Goal: Task Accomplishment & Management: Use online tool/utility

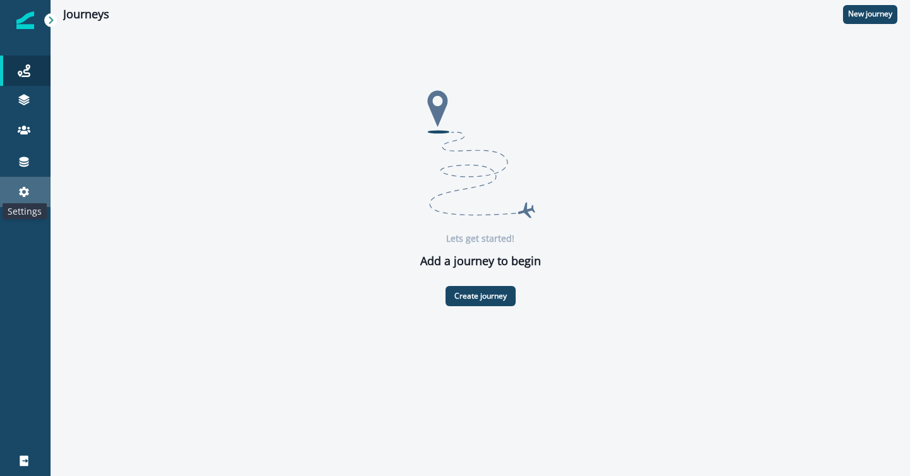
click at [28, 192] on icon at bounding box center [24, 192] width 13 height 13
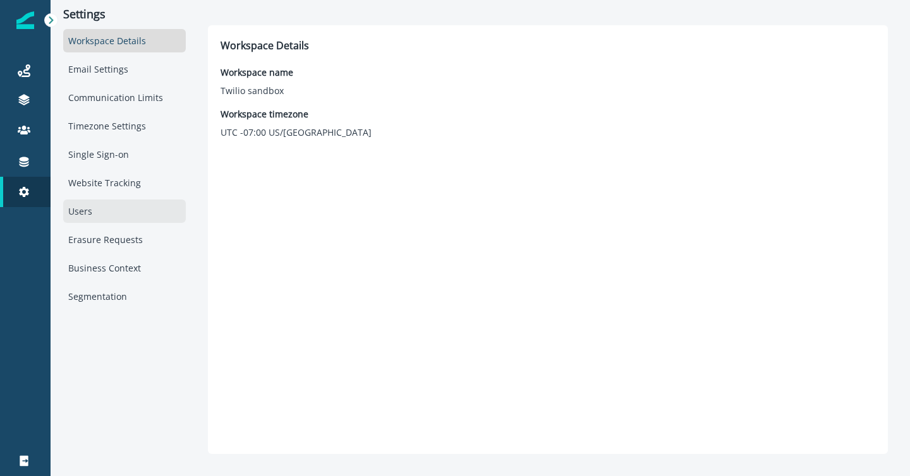
click at [95, 209] on div "Users" at bounding box center [124, 211] width 123 height 23
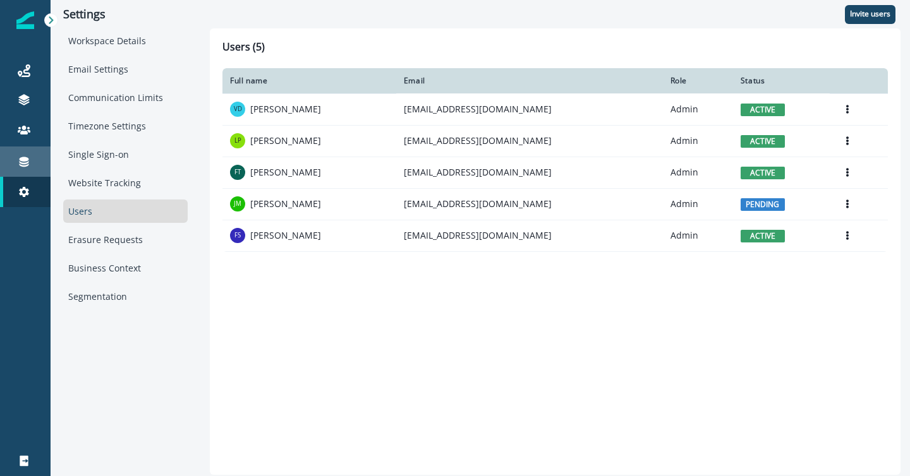
click at [19, 159] on icon at bounding box center [24, 161] width 13 height 13
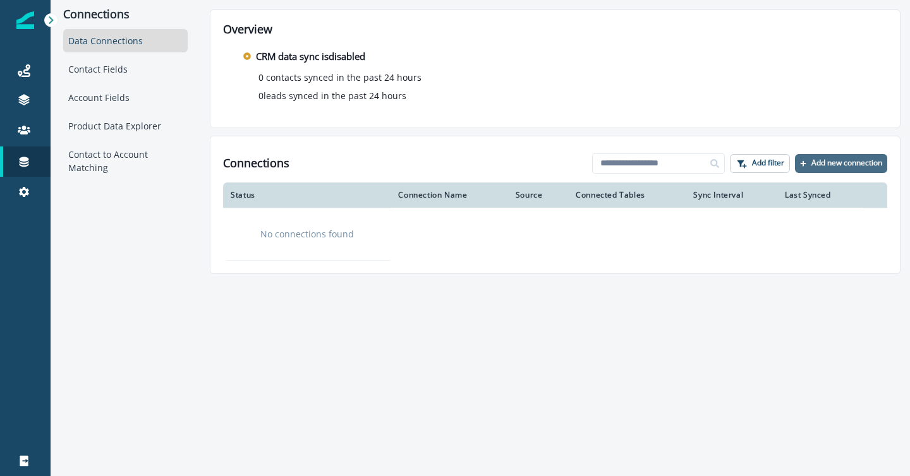
click at [840, 161] on p "Add new connection" at bounding box center [846, 163] width 71 height 9
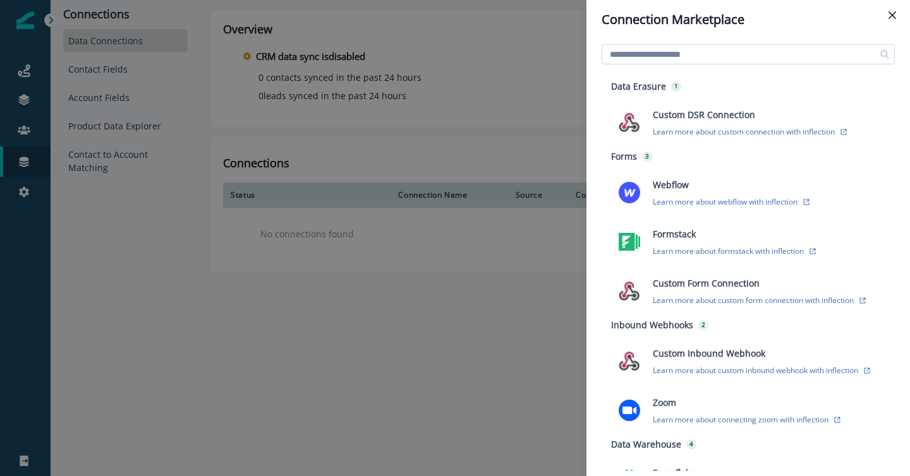
click at [671, 57] on input at bounding box center [747, 54] width 293 height 20
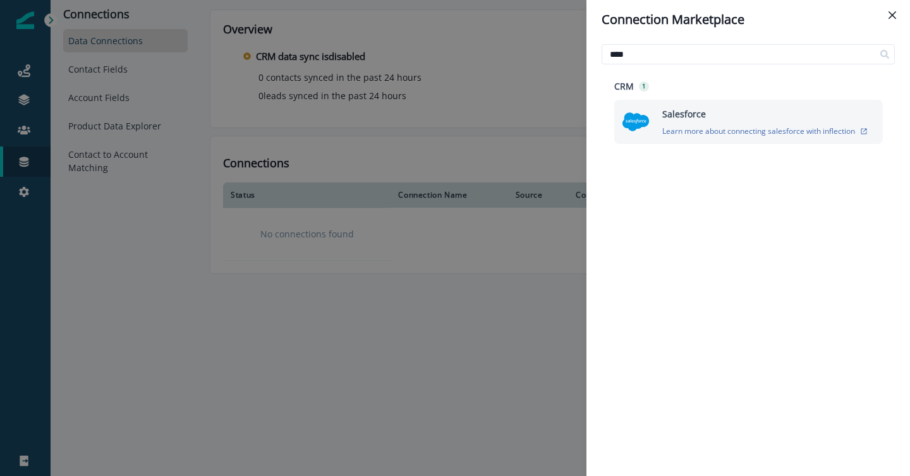
type input "****"
click at [628, 123] on img at bounding box center [636, 122] width 28 height 28
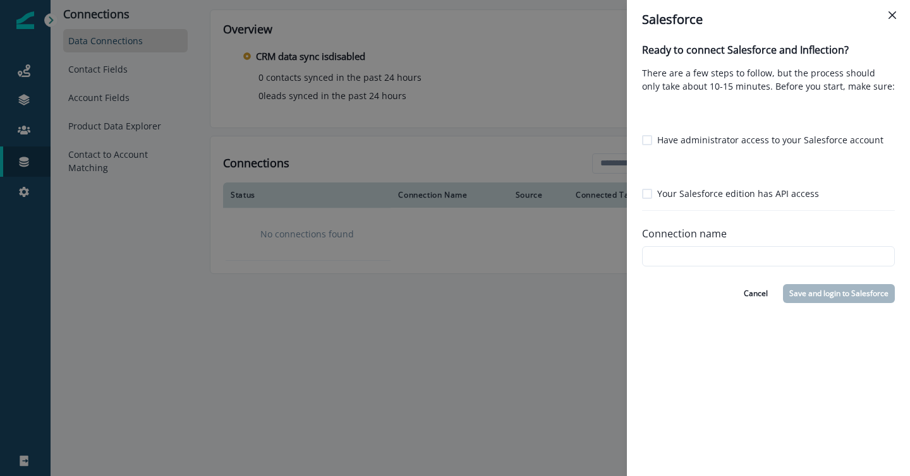
click at [643, 140] on span at bounding box center [647, 140] width 10 height 10
click at [646, 199] on label "Your Salesforce edition has API access" at bounding box center [730, 193] width 177 height 13
click at [668, 253] on input "Connection name" at bounding box center [768, 256] width 253 height 20
type input "*********"
click at [864, 298] on button "Save and login to Salesforce" at bounding box center [839, 293] width 112 height 19
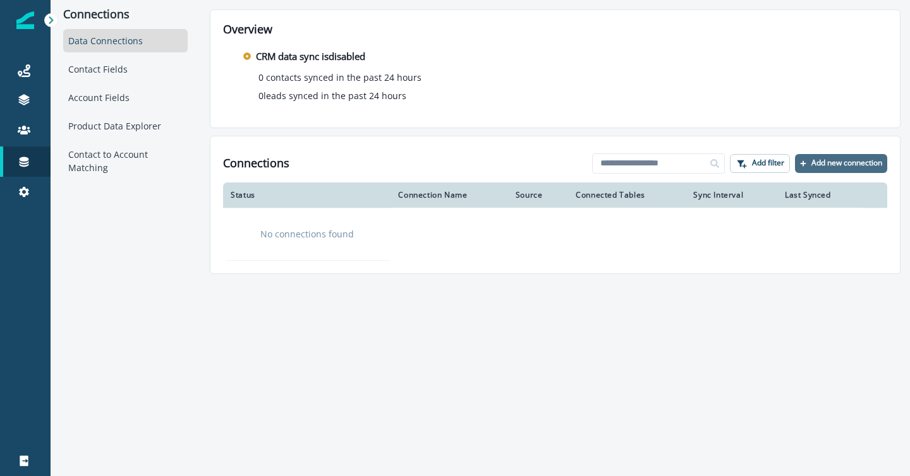
click at [807, 162] on button "Add new connection" at bounding box center [841, 163] width 92 height 19
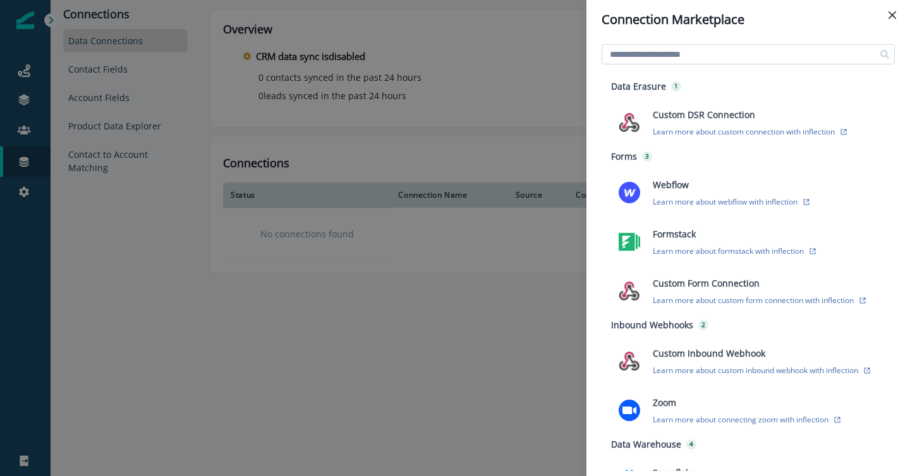
click at [668, 56] on input at bounding box center [747, 54] width 293 height 20
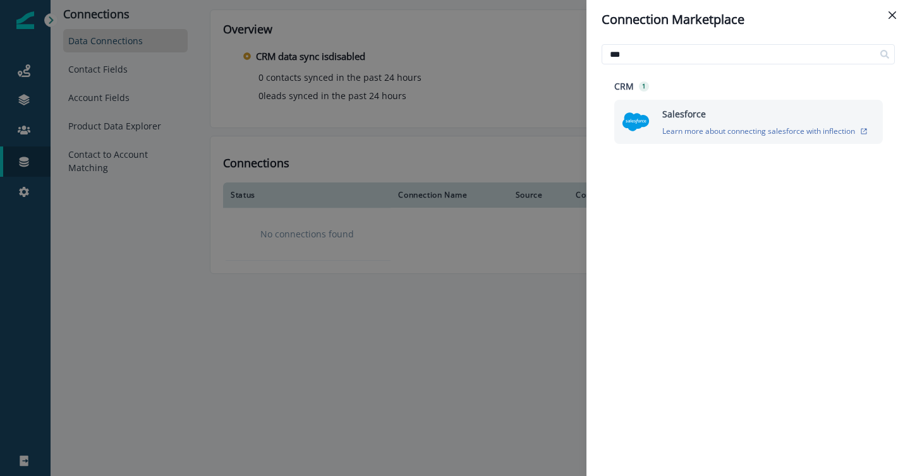
type input "***"
click at [633, 115] on img at bounding box center [636, 122] width 28 height 28
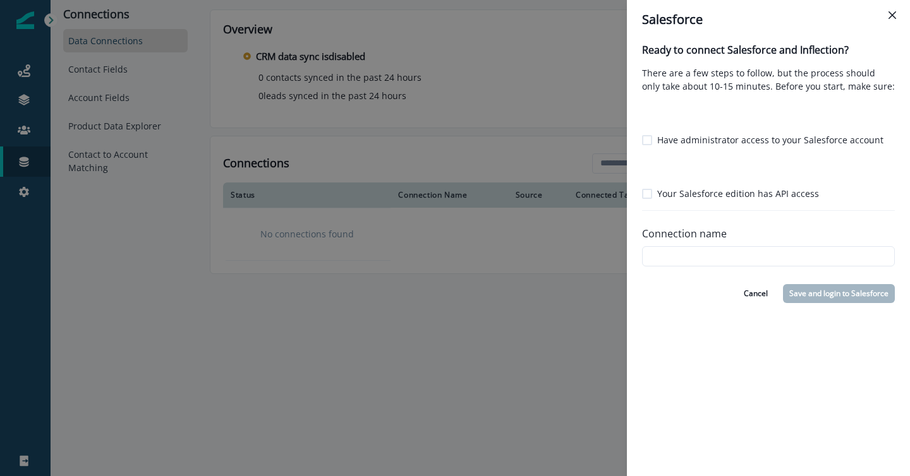
click at [648, 139] on span at bounding box center [647, 140] width 10 height 10
click at [644, 193] on span at bounding box center [647, 194] width 10 height 10
click at [664, 247] on input "Connection name" at bounding box center [768, 256] width 253 height 20
type input "*********"
click at [828, 294] on button "Save and login to Salesforce" at bounding box center [839, 293] width 112 height 19
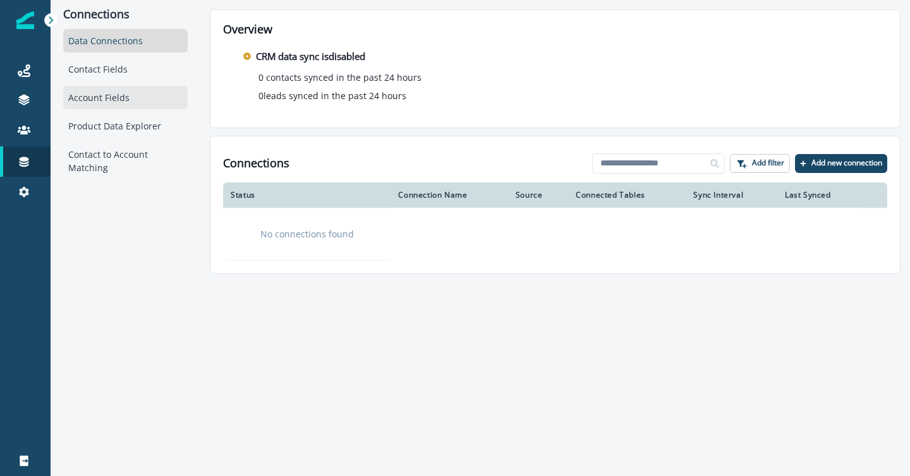
click at [185, 92] on div "Account Fields" at bounding box center [125, 97] width 124 height 23
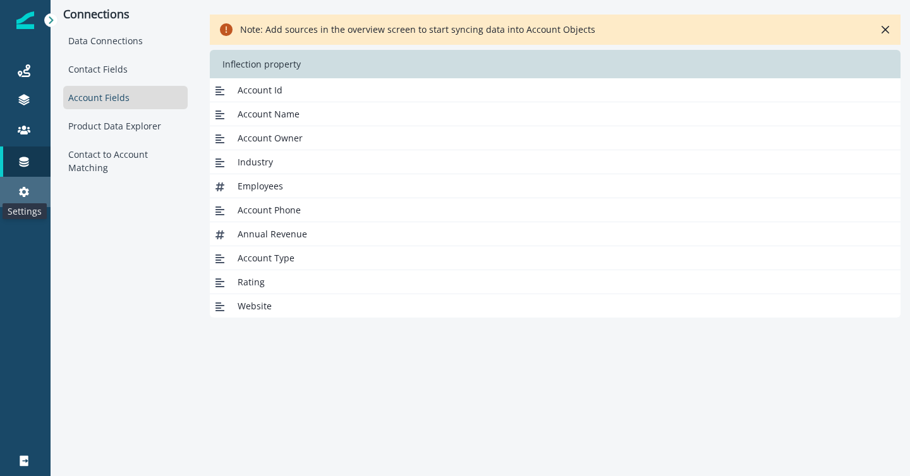
click at [24, 186] on icon at bounding box center [24, 192] width 13 height 13
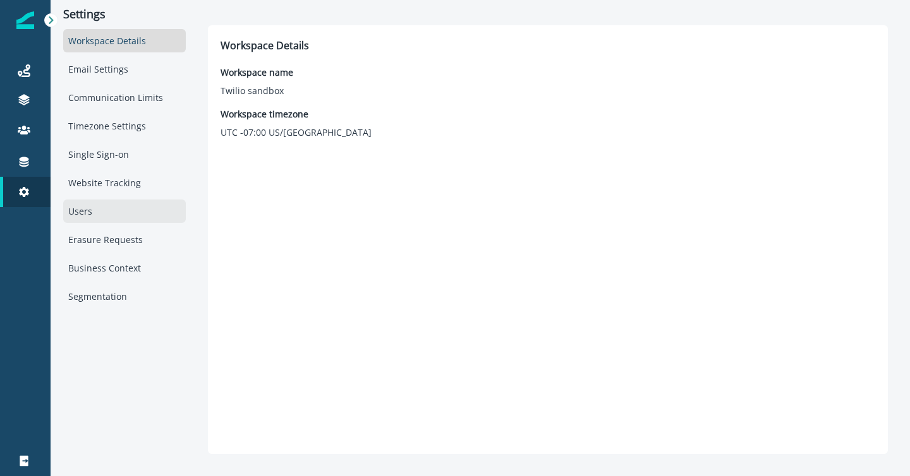
click at [75, 212] on div "Users" at bounding box center [124, 211] width 123 height 23
